Goal: Information Seeking & Learning: Learn about a topic

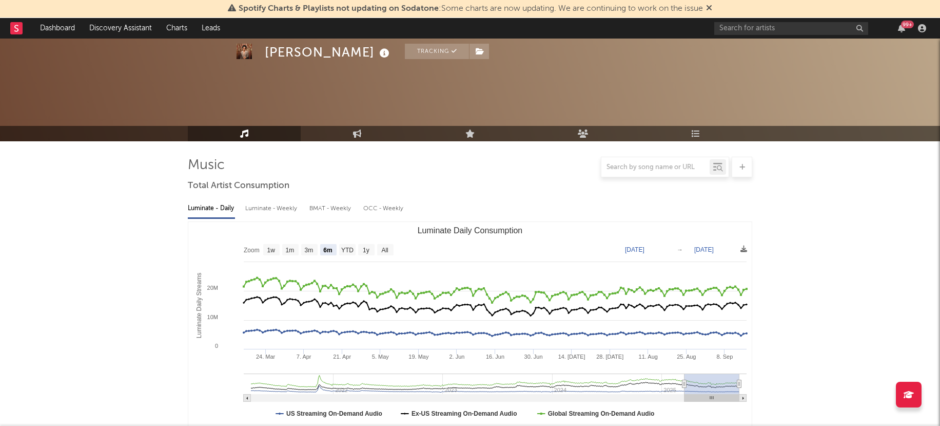
select select "6m"
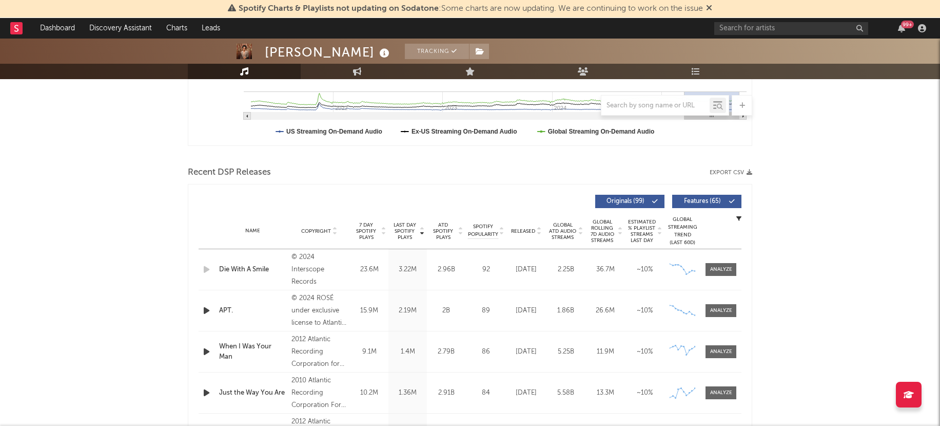
click at [205, 310] on icon "button" at bounding box center [206, 310] width 11 height 13
click at [206, 311] on icon "button" at bounding box center [206, 310] width 10 height 13
click at [209, 352] on icon "button" at bounding box center [206, 351] width 11 height 13
click at [207, 350] on icon "button" at bounding box center [206, 351] width 10 height 13
click at [213, 312] on div at bounding box center [207, 310] width 13 height 13
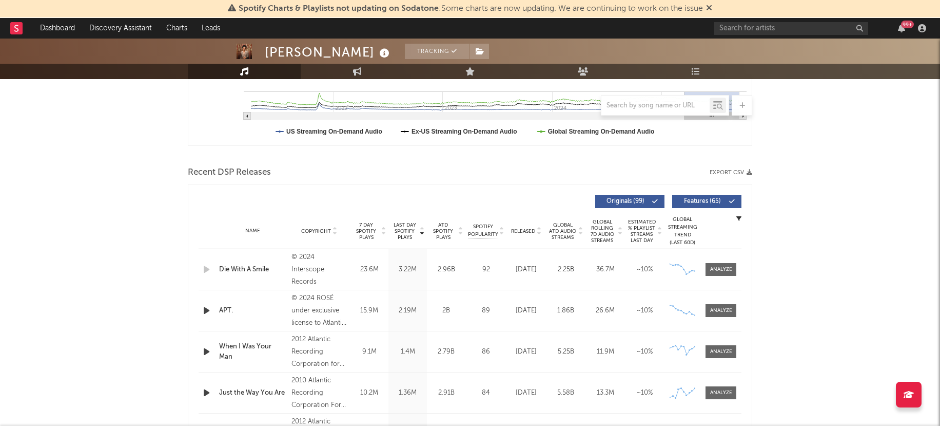
click at [206, 308] on icon "button" at bounding box center [206, 310] width 11 height 13
click at [203, 307] on icon "button" at bounding box center [206, 310] width 10 height 13
click at [203, 309] on icon "button" at bounding box center [206, 310] width 11 height 13
click at [205, 309] on icon "button" at bounding box center [206, 310] width 10 height 13
click at [803, 23] on input "text" at bounding box center [792, 28] width 154 height 13
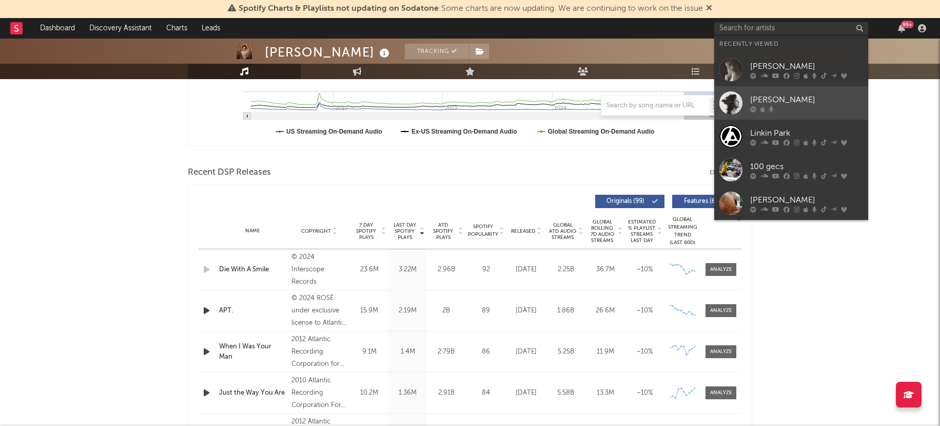
click at [784, 104] on div "[PERSON_NAME]" at bounding box center [806, 99] width 113 height 12
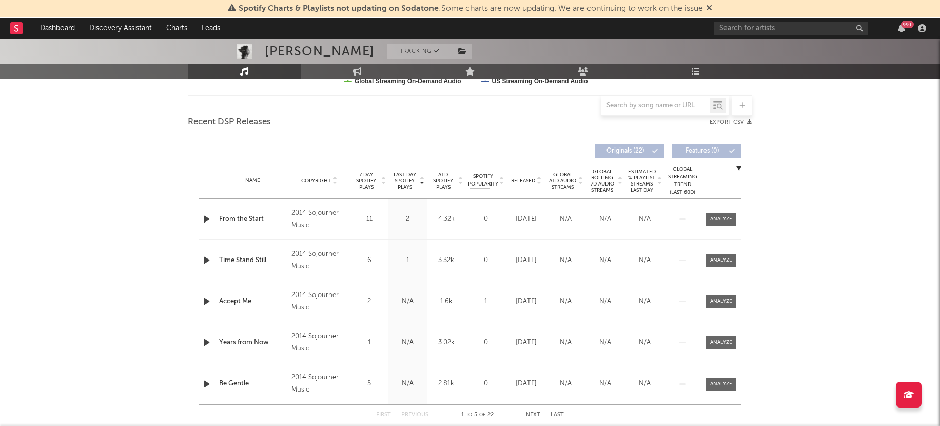
scroll to position [333, 0]
click at [204, 215] on icon "button" at bounding box center [206, 218] width 11 height 13
click at [205, 216] on icon "button" at bounding box center [206, 218] width 10 height 13
click at [203, 263] on icon "button" at bounding box center [206, 259] width 11 height 13
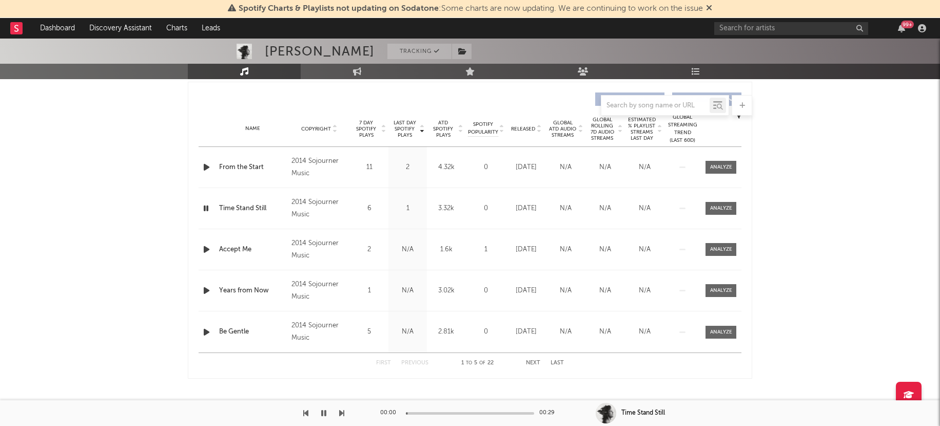
scroll to position [385, 0]
click at [206, 206] on icon "button" at bounding box center [206, 207] width 10 height 13
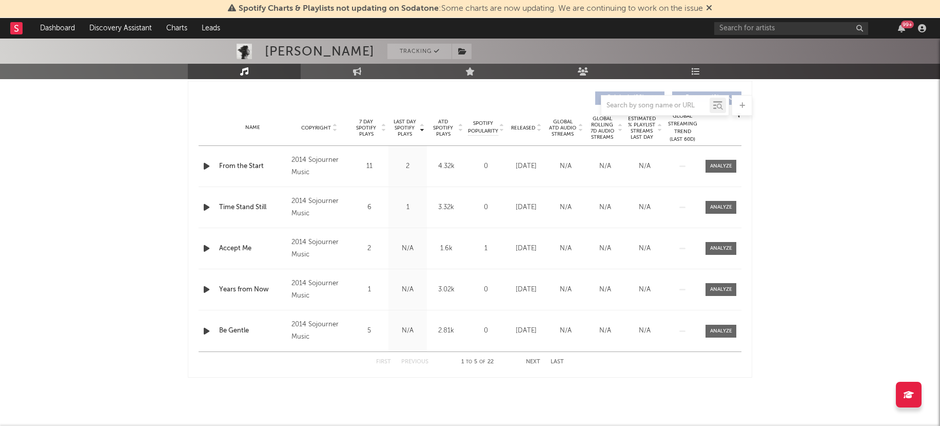
click at [203, 246] on icon "button" at bounding box center [206, 248] width 11 height 13
click at [207, 246] on icon "button" at bounding box center [206, 248] width 10 height 13
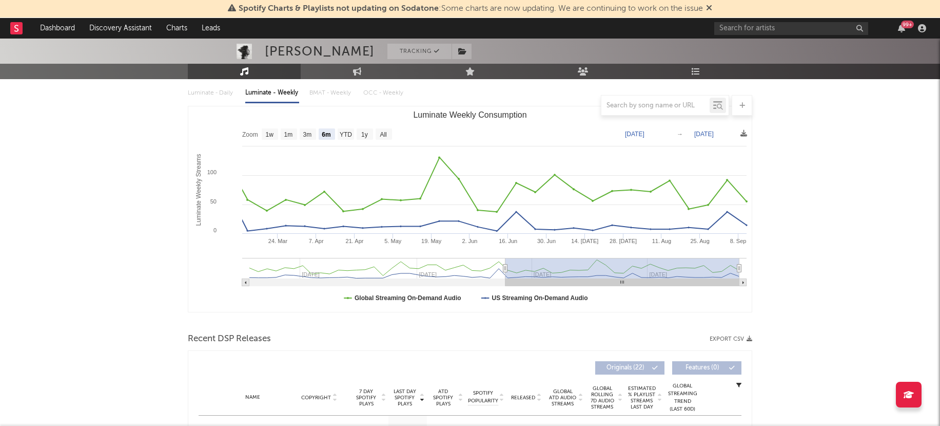
scroll to position [72, 0]
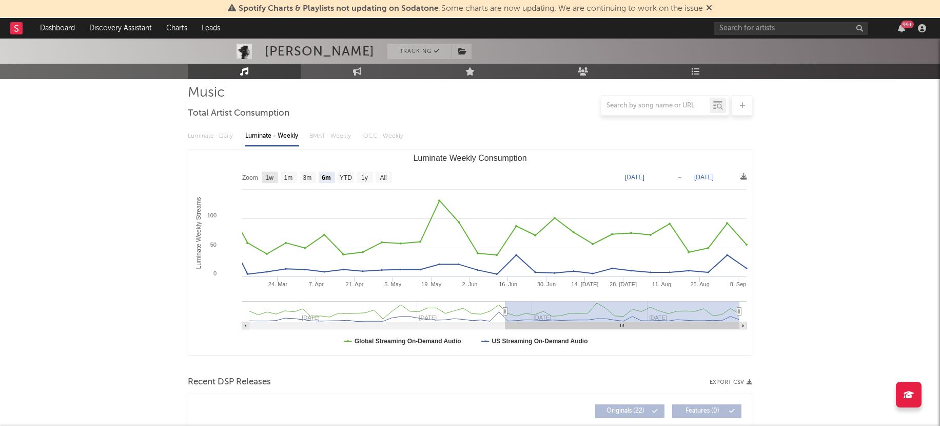
click at [271, 179] on text "1w" at bounding box center [270, 177] width 8 height 7
select select "1w"
type input "[DATE]"
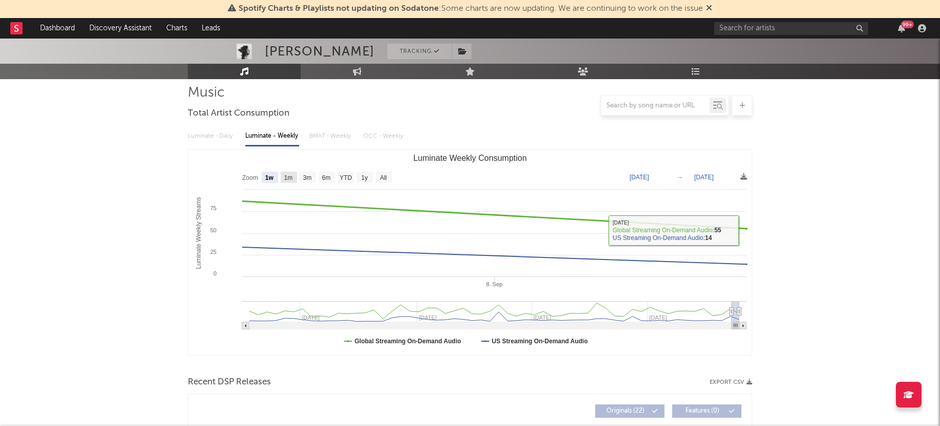
click at [290, 175] on text "1m" at bounding box center [288, 177] width 9 height 7
select select "1m"
type input "[DATE]"
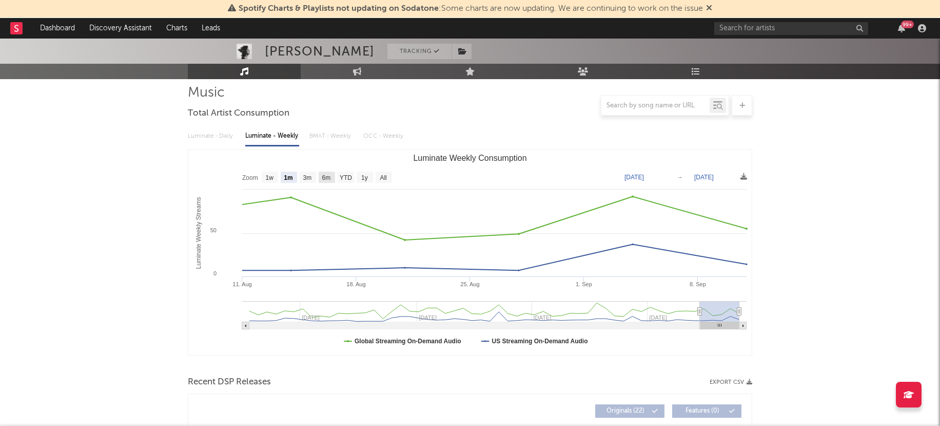
click at [324, 178] on text "6m" at bounding box center [326, 177] width 9 height 7
select select "6m"
type input "[DATE]"
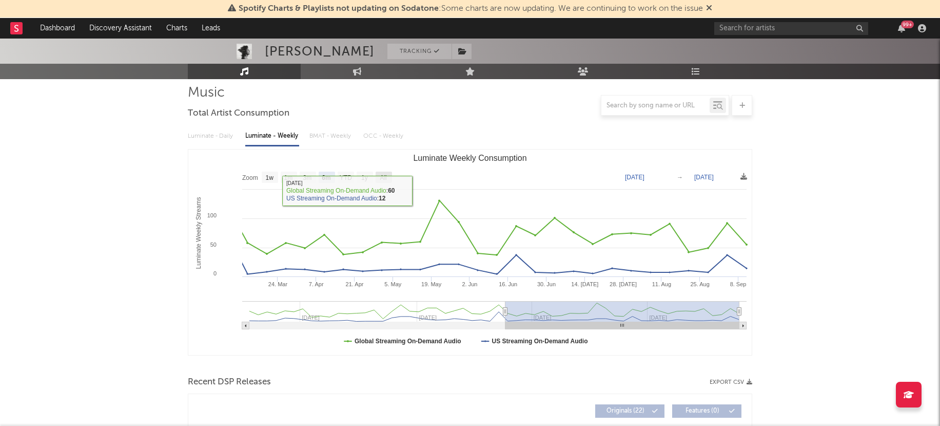
click at [382, 179] on text "All" at bounding box center [383, 177] width 7 height 7
select select "All"
type input "[DATE]"
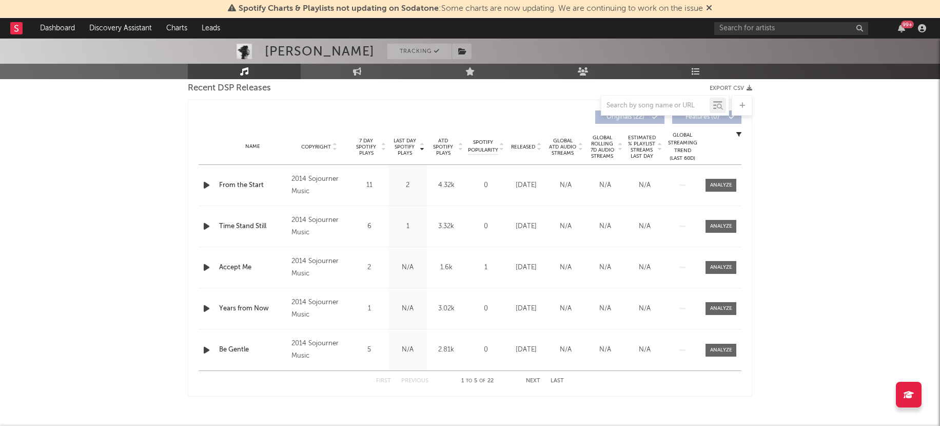
scroll to position [357, 0]
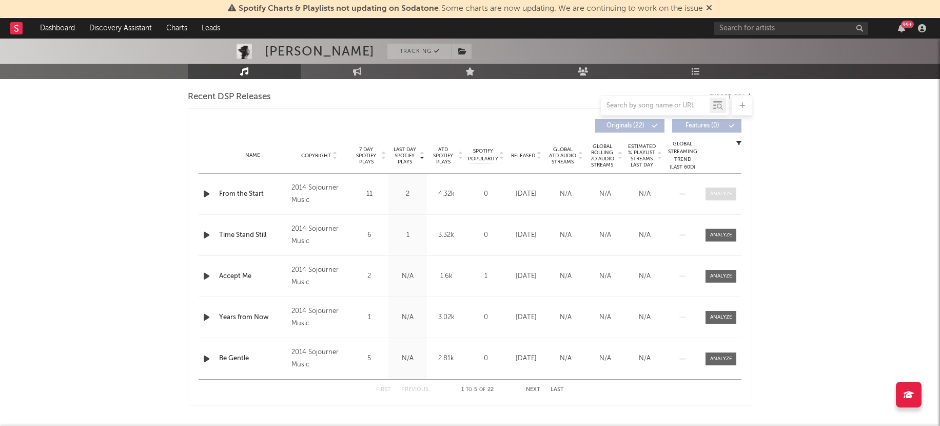
click at [726, 193] on div at bounding box center [721, 194] width 22 height 8
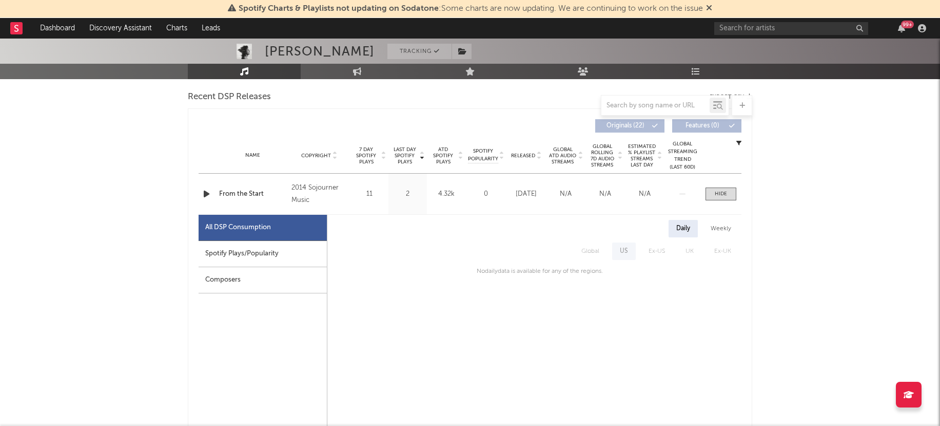
click at [266, 254] on div "Spotify Plays/Popularity" at bounding box center [263, 254] width 128 height 26
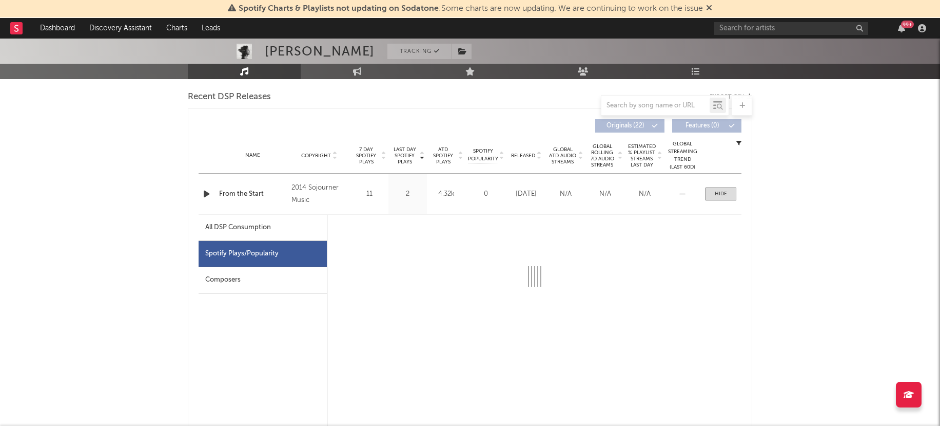
select select "6m"
select select "1w"
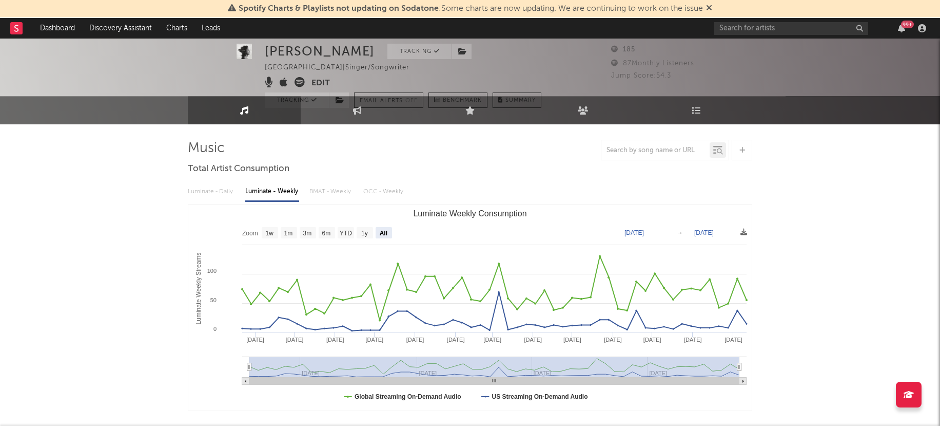
scroll to position [0, 0]
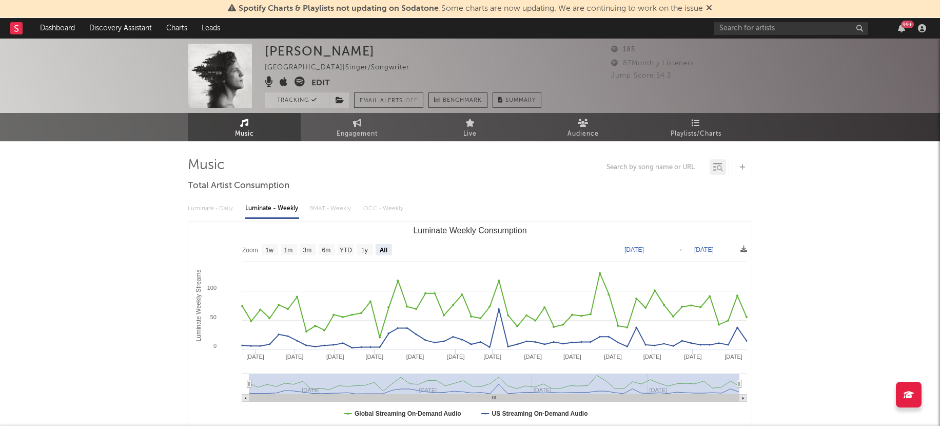
click at [451, 176] on div at bounding box center [470, 167] width 565 height 21
click at [334, 207] on div "Luminate - Daily Luminate - Weekly BMAT - Weekly OCC - Weekly" at bounding box center [470, 208] width 565 height 17
drag, startPoint x: 675, startPoint y: 75, endPoint x: 607, endPoint y: 75, distance: 67.8
click at [607, 75] on div "[PERSON_NAME] Canada | Singer/Songwriter Edit Tracking Email Alerts Off Benchma…" at bounding box center [470, 76] width 940 height 74
click at [721, 104] on div "185 87 Monthly Listeners Jump Score: 54.3" at bounding box center [681, 76] width 141 height 64
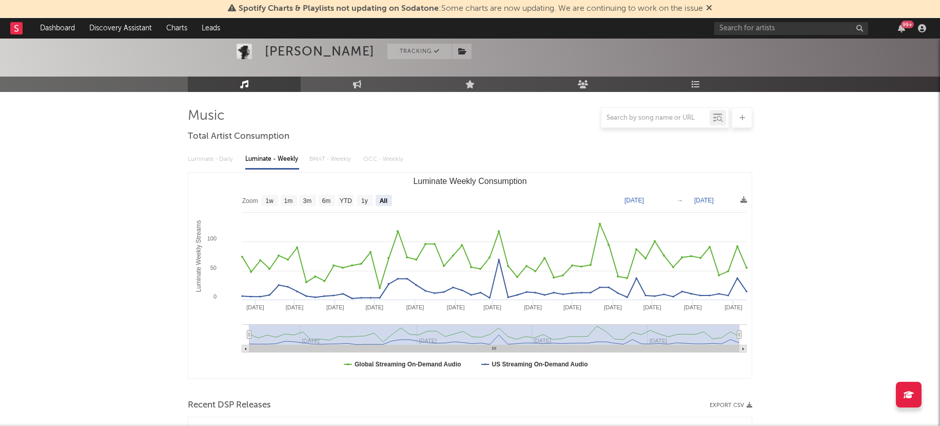
scroll to position [33, 0]
